Goal: Entertainment & Leisure: Consume media (video, audio)

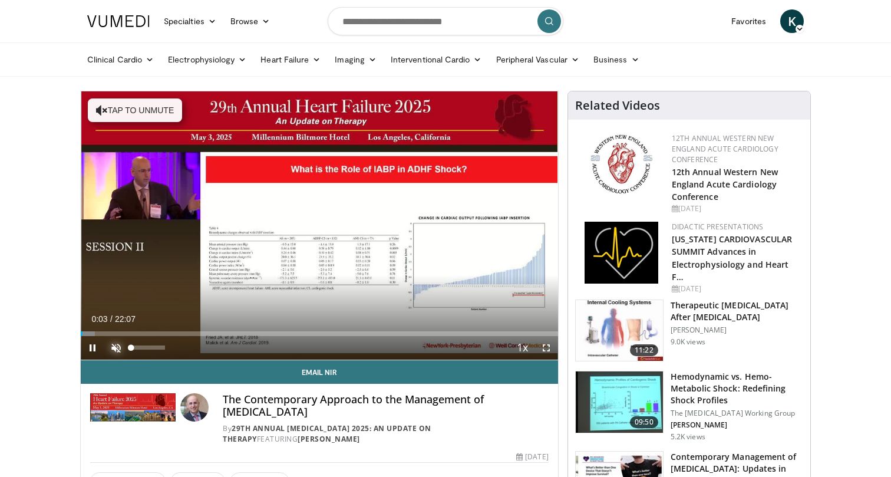
click at [113, 347] on span "Video Player" at bounding box center [116, 348] width 24 height 24
click at [545, 347] on span "Video Player" at bounding box center [546, 348] width 24 height 24
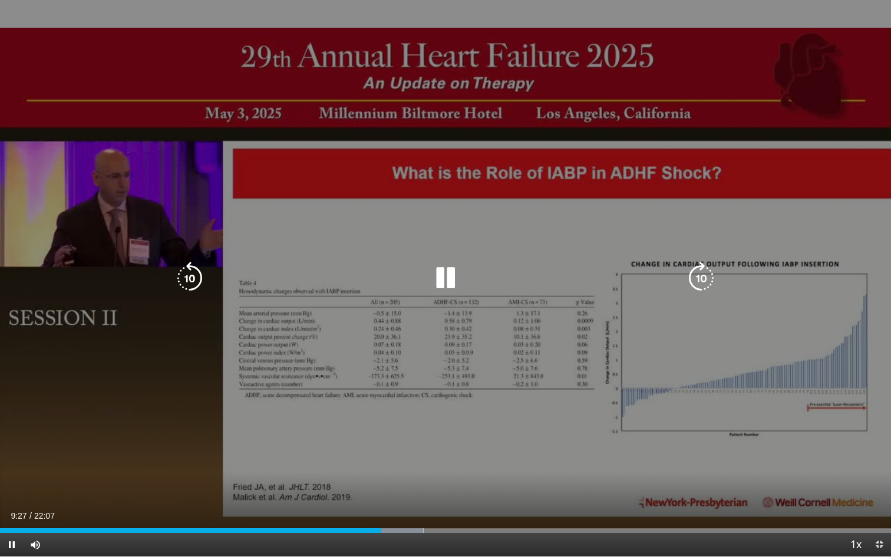
click at [447, 285] on icon "Video Player" at bounding box center [445, 278] width 33 height 33
